Goal: Task Accomplishment & Management: Complete application form

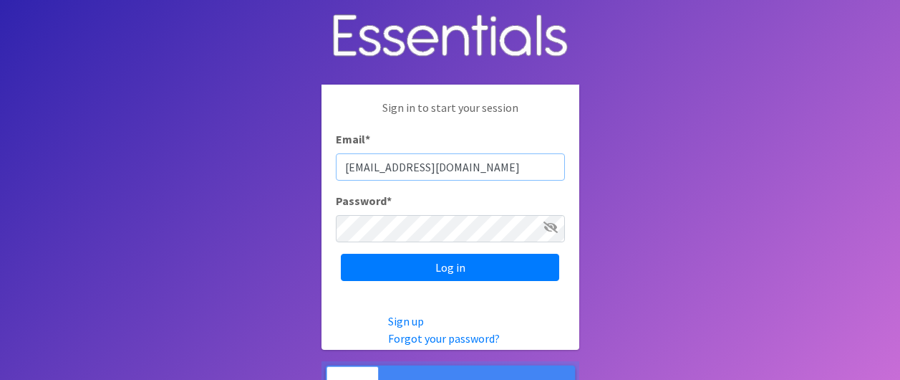
drag, startPoint x: 352, startPoint y: 168, endPoint x: 377, endPoint y: 169, distance: 25.1
click at [377, 169] on input "[EMAIL_ADDRESS][DOMAIN_NAME]" at bounding box center [450, 166] width 229 height 27
type input "cmack@hillside.com"
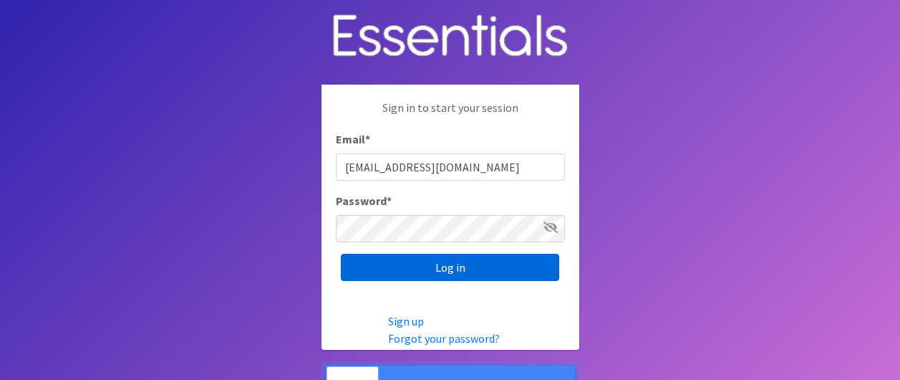
click at [389, 264] on input "Log in" at bounding box center [450, 267] width 218 height 27
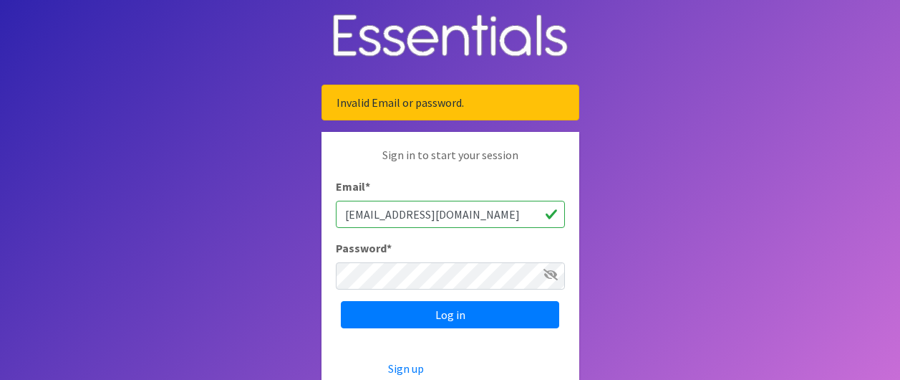
drag, startPoint x: 351, startPoint y: 213, endPoint x: 375, endPoint y: 216, distance: 23.7
click at [375, 216] on input "cmack@hillside.com" at bounding box center [450, 214] width 229 height 27
type input "cthaler@hillside.com"
click at [341, 301] on input "Log in" at bounding box center [450, 314] width 218 height 27
click at [555, 272] on icon at bounding box center [551, 274] width 14 height 11
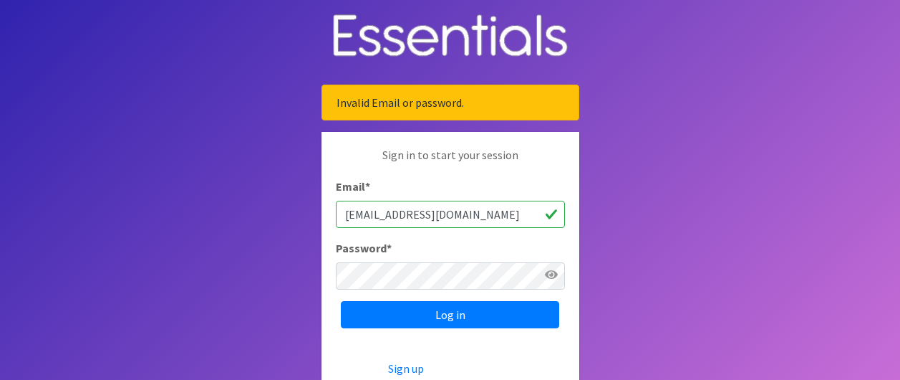
scroll to position [91, 0]
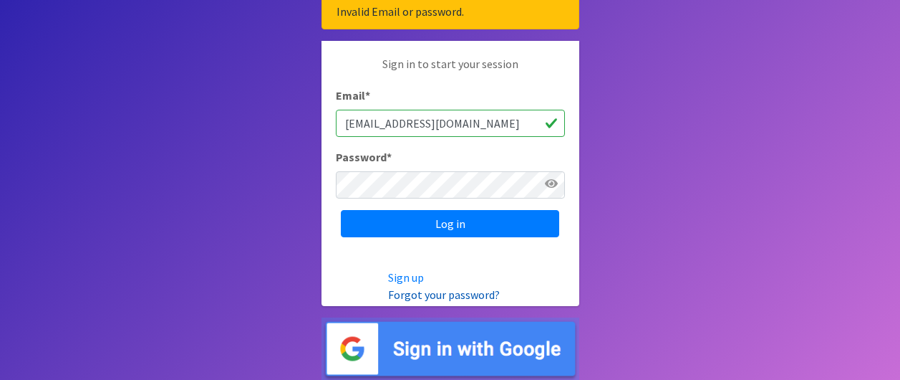
click at [465, 296] on link "Forgot your password?" at bounding box center [444, 294] width 112 height 14
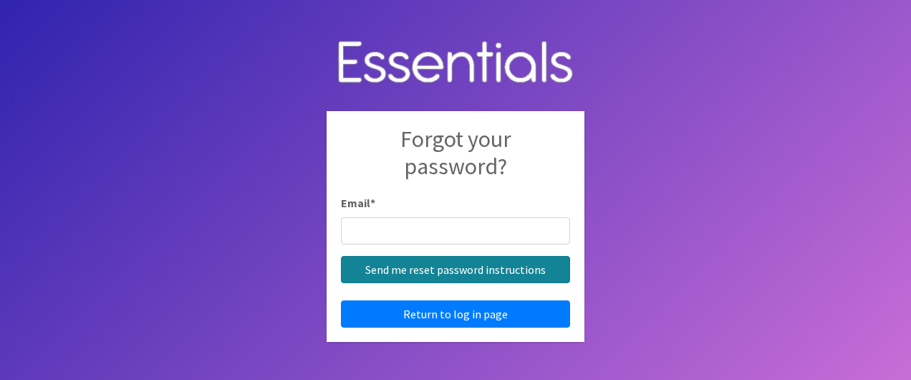
click at [479, 274] on input "Send me reset password instructions" at bounding box center [455, 269] width 229 height 27
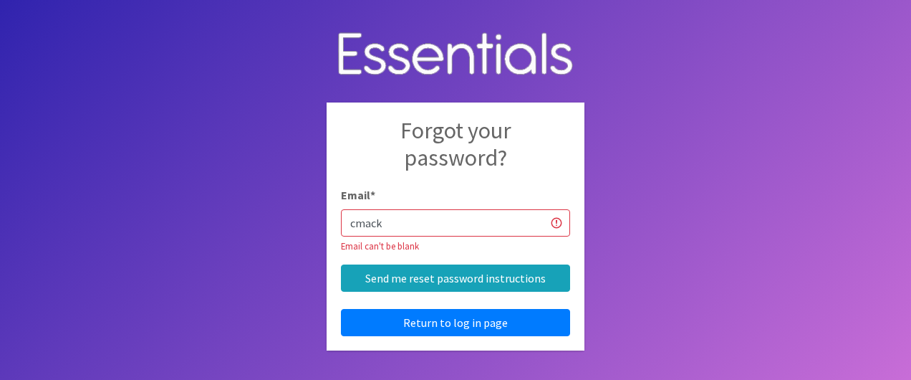
type input "[EMAIL_ADDRESS][DOMAIN_NAME]"
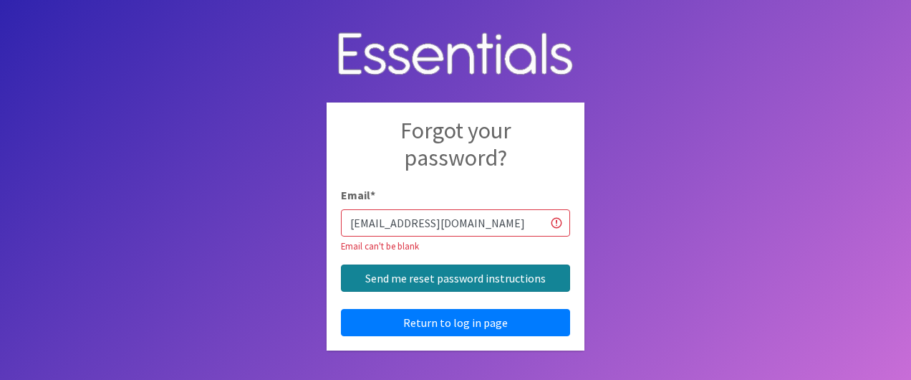
click at [492, 278] on input "Send me reset password instructions" at bounding box center [455, 277] width 229 height 27
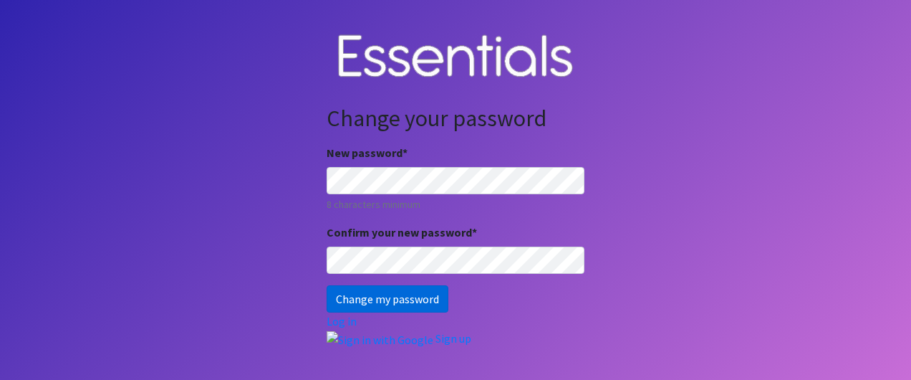
click at [365, 306] on input "Change my password" at bounding box center [388, 298] width 122 height 27
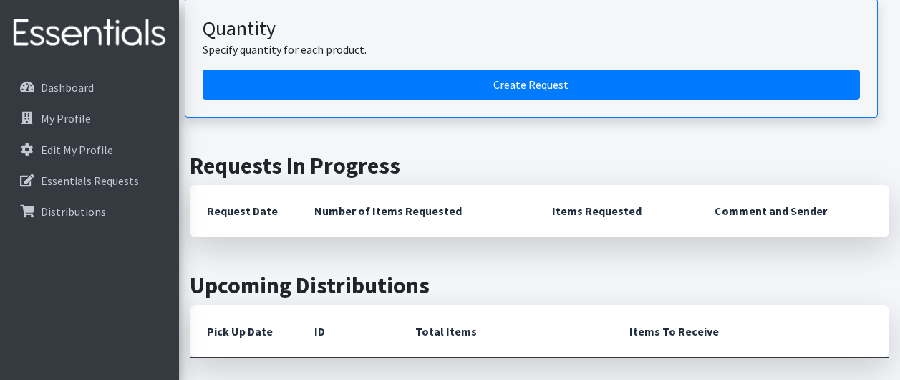
scroll to position [788, 0]
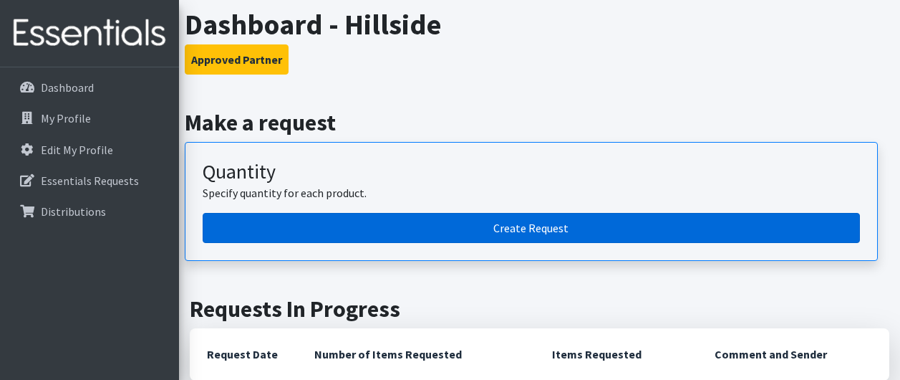
click at [556, 231] on link "Create Request" at bounding box center [531, 228] width 657 height 30
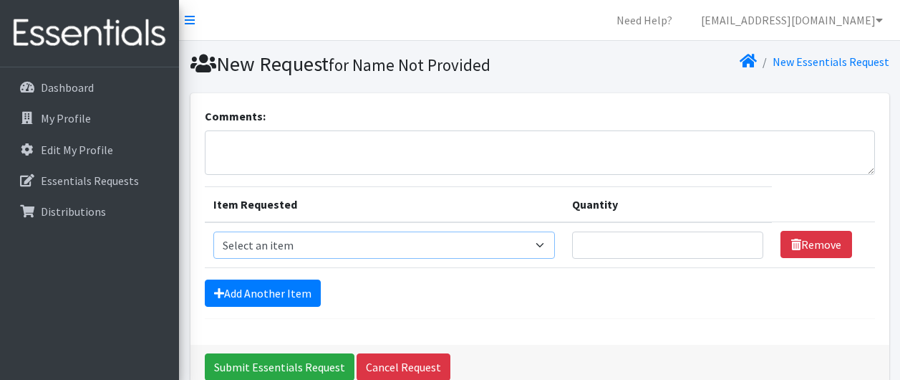
click at [546, 245] on select "Select an item 2T3T(30/child) 3T4T(30/child) 4T5T(30/child) Cloth Diaper Kit (s…" at bounding box center [384, 244] width 342 height 27
click at [508, 321] on div "Comments: Item Requested Quantity Item Requested Select an item 2T3T(30/child) …" at bounding box center [539, 218] width 699 height 251
